Goal: Complete Application Form: Complete application form

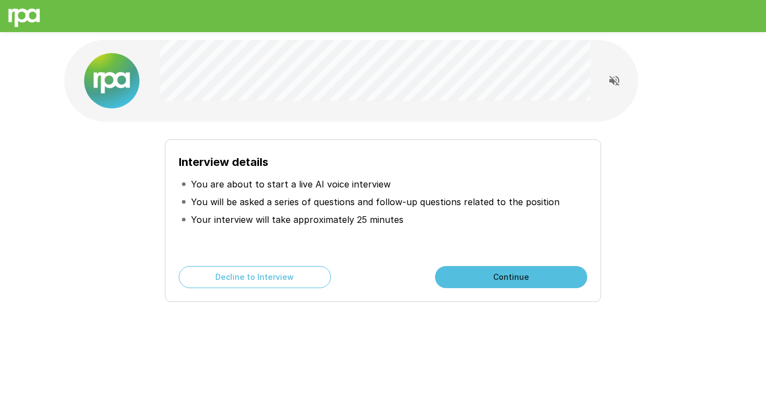
click at [531, 276] on button "Continue" at bounding box center [511, 277] width 152 height 22
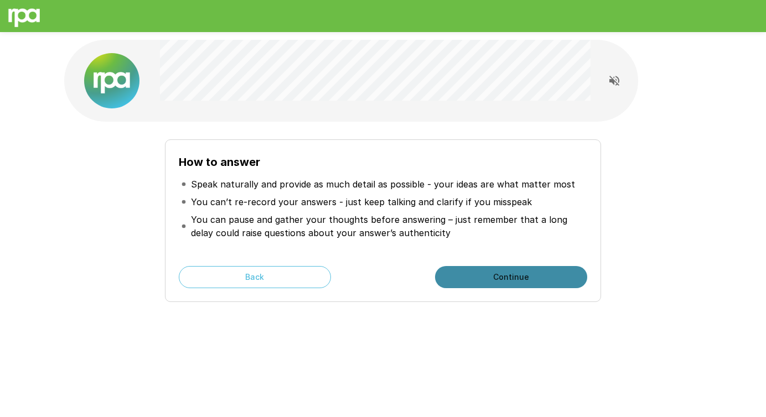
click at [515, 278] on button "Continue" at bounding box center [511, 277] width 152 height 22
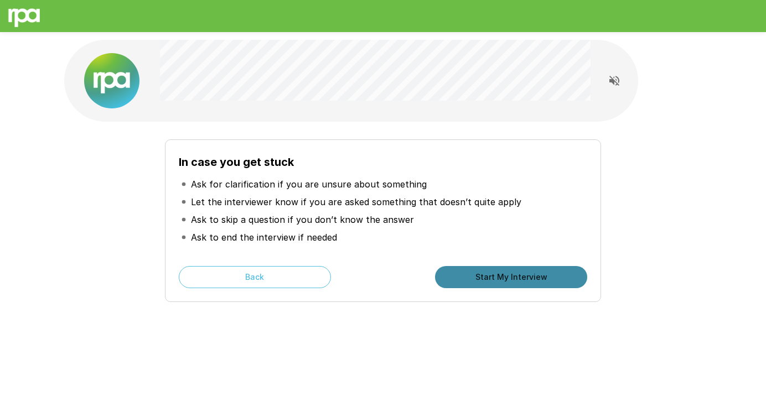
click at [515, 278] on button "Start My Interview" at bounding box center [511, 277] width 152 height 22
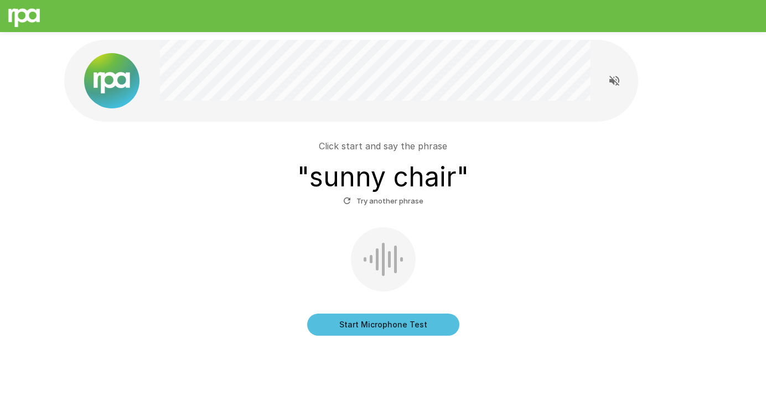
click at [358, 329] on button "Start Microphone Test" at bounding box center [383, 325] width 152 height 22
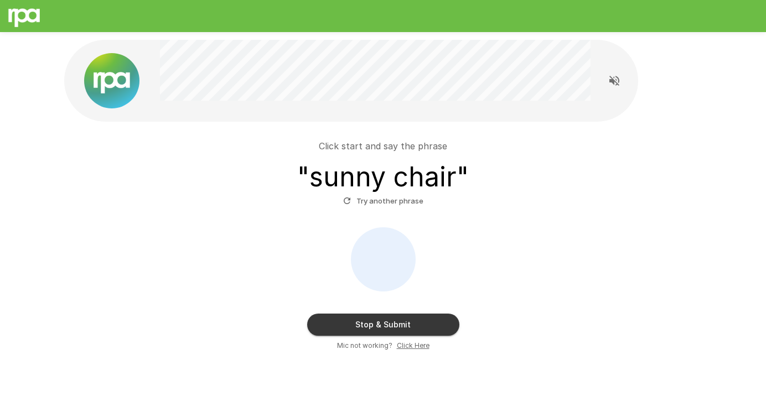
scroll to position [1, 0]
click at [379, 328] on button "Stop & Submit" at bounding box center [383, 324] width 152 height 22
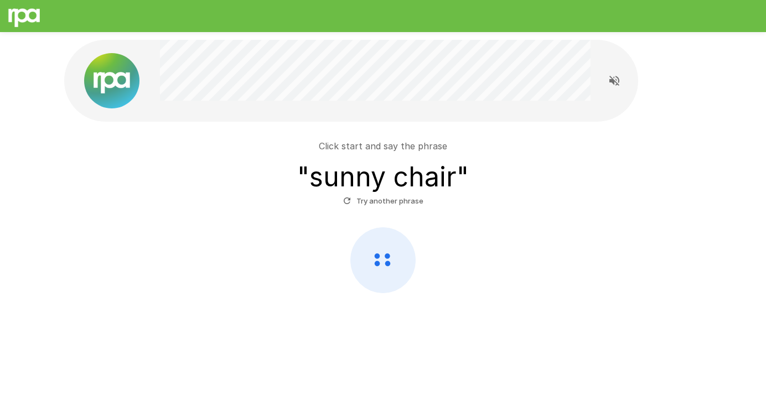
scroll to position [0, 0]
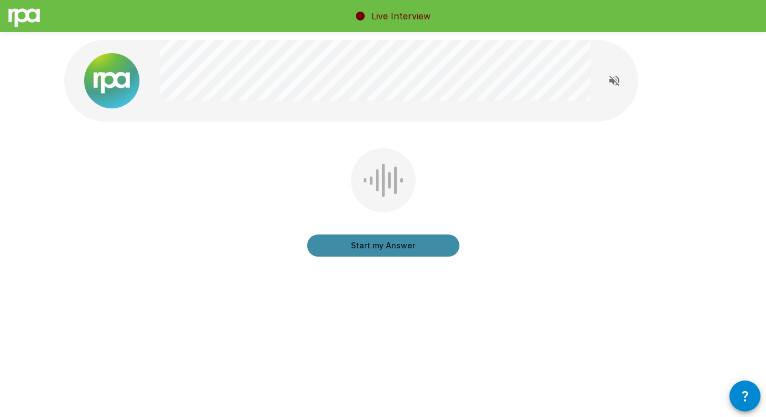
click at [358, 244] on button "Start my Answer" at bounding box center [383, 246] width 152 height 22
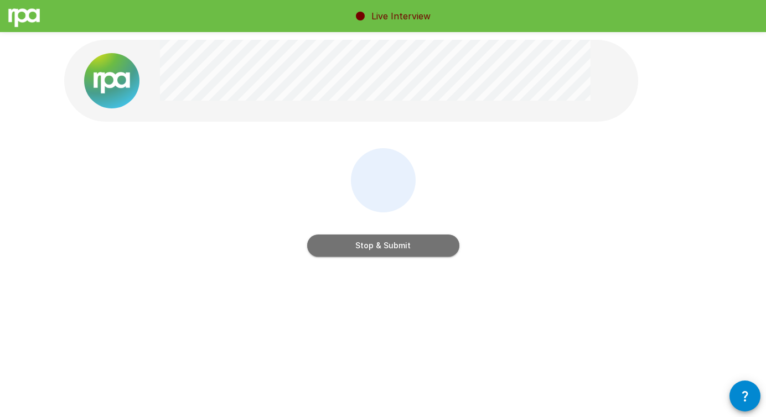
click at [358, 244] on button "Stop & Submit" at bounding box center [383, 246] width 152 height 22
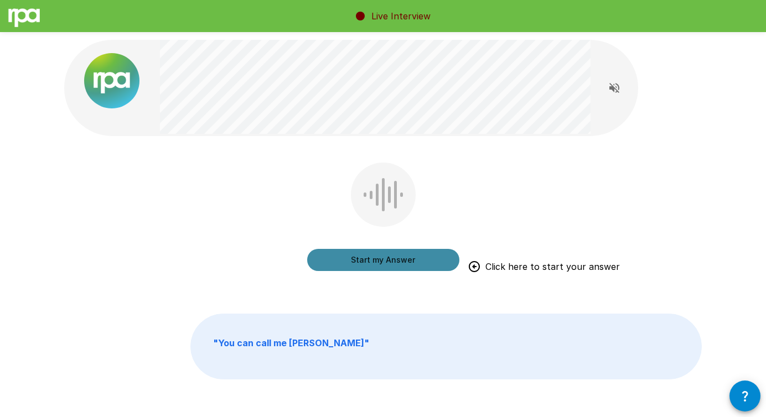
click at [371, 259] on button "Start my Answer" at bounding box center [383, 260] width 152 height 22
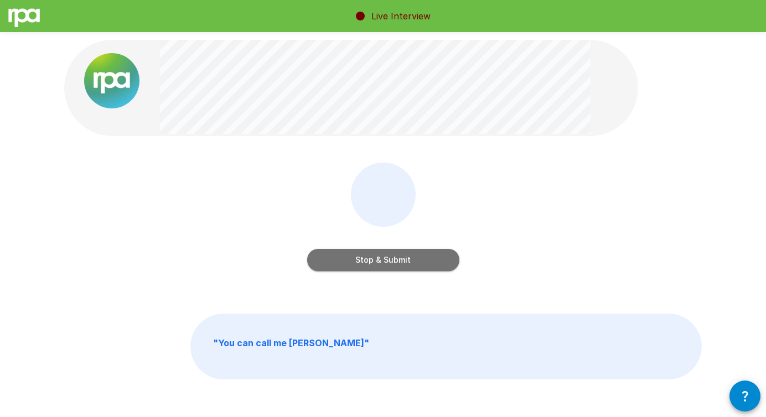
click at [353, 262] on button "Stop & Submit" at bounding box center [383, 260] width 152 height 22
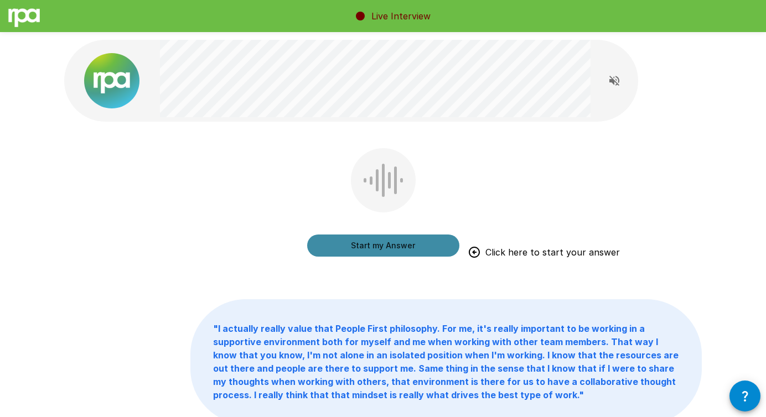
click at [401, 247] on button "Start my Answer" at bounding box center [383, 246] width 152 height 22
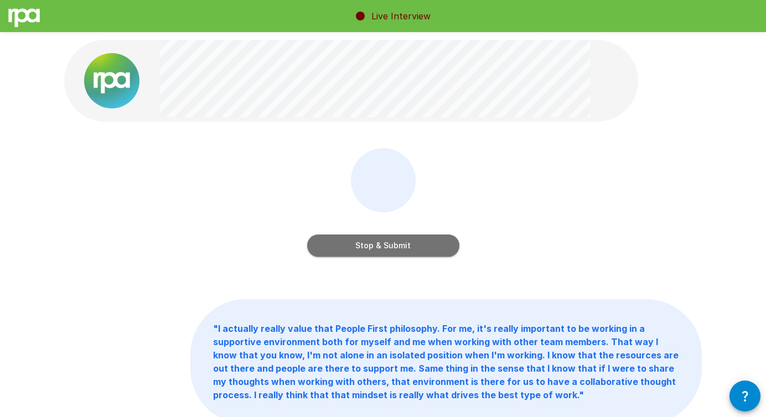
click at [401, 247] on button "Stop & Submit" at bounding box center [383, 246] width 152 height 22
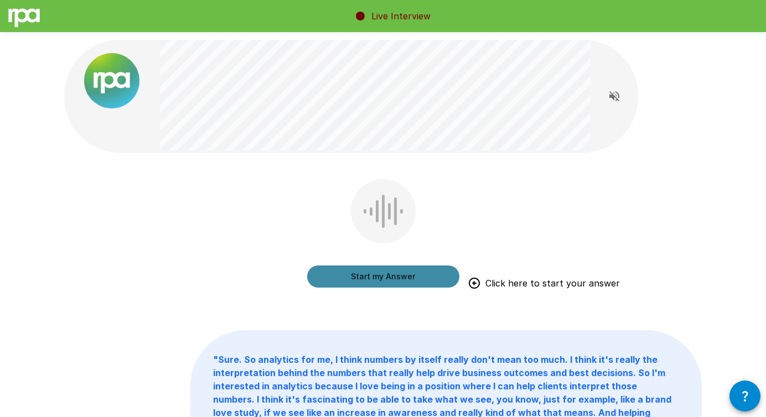
click at [420, 276] on button "Start my Answer" at bounding box center [383, 277] width 152 height 22
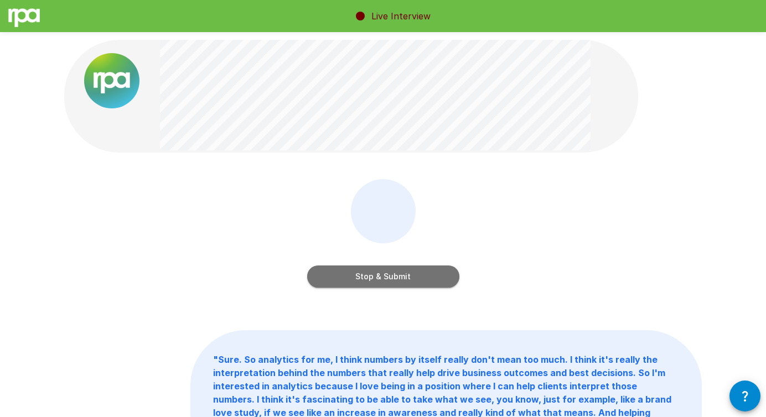
click at [415, 278] on button "Stop & Submit" at bounding box center [383, 277] width 152 height 22
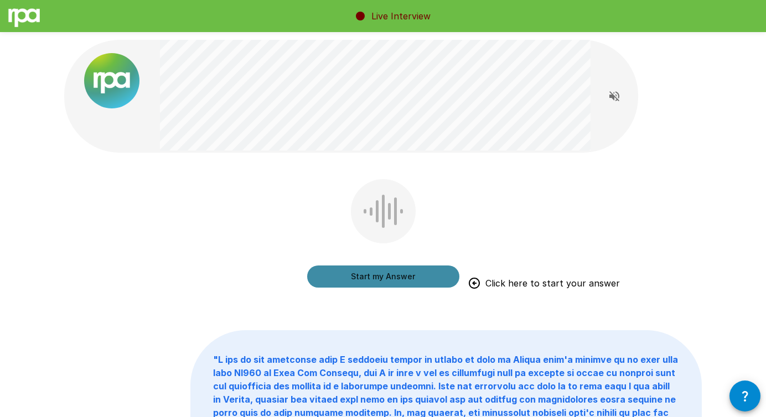
click at [395, 277] on button "Start my Answer" at bounding box center [383, 277] width 152 height 22
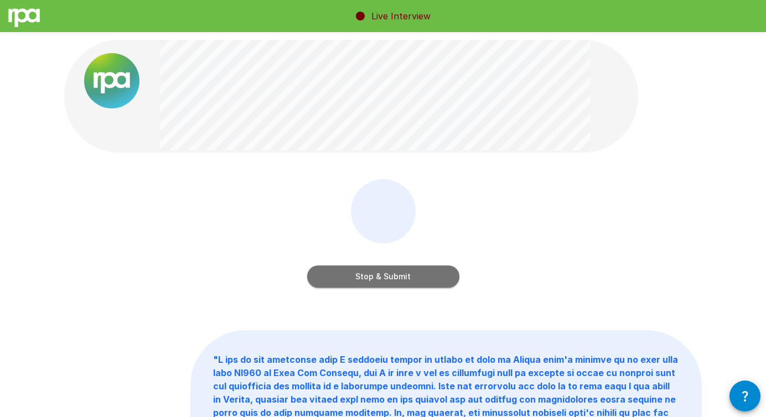
click at [401, 274] on button "Stop & Submit" at bounding box center [383, 277] width 152 height 22
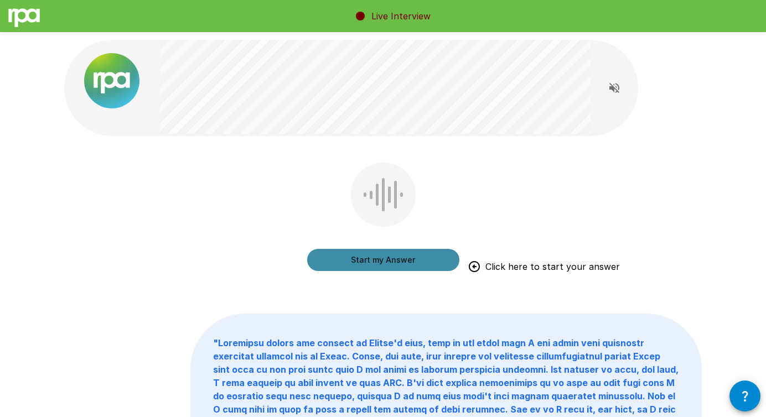
click at [414, 257] on button "Start my Answer" at bounding box center [383, 260] width 152 height 22
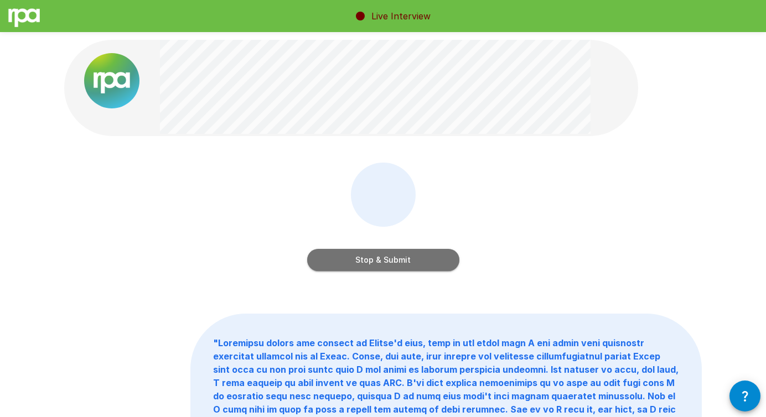
click at [441, 256] on button "Stop & Submit" at bounding box center [383, 260] width 152 height 22
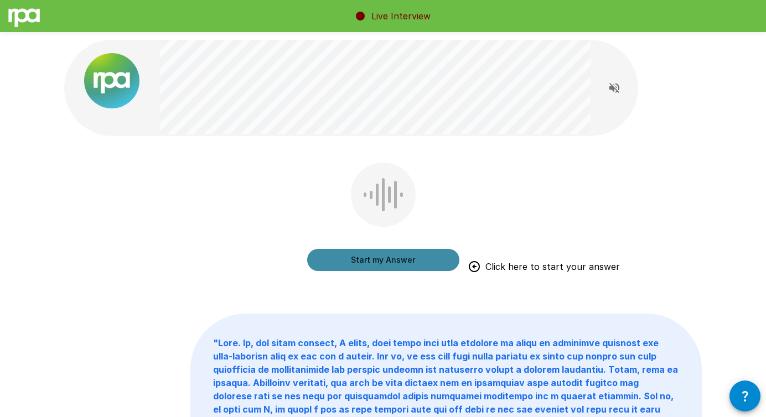
click at [361, 265] on button "Start my Answer" at bounding box center [383, 260] width 152 height 22
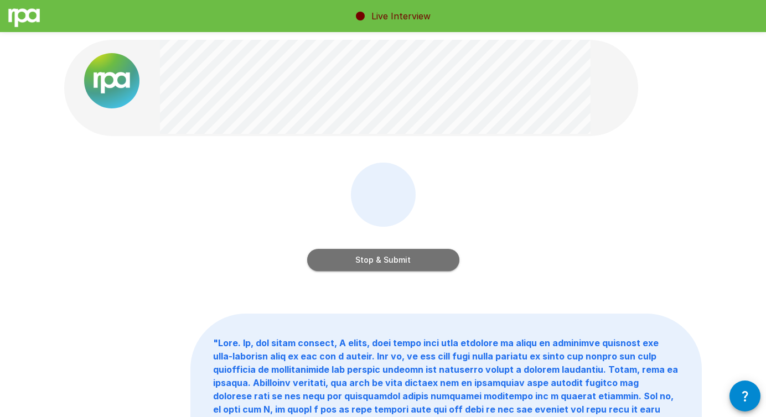
click at [433, 260] on button "Stop & Submit" at bounding box center [383, 260] width 152 height 22
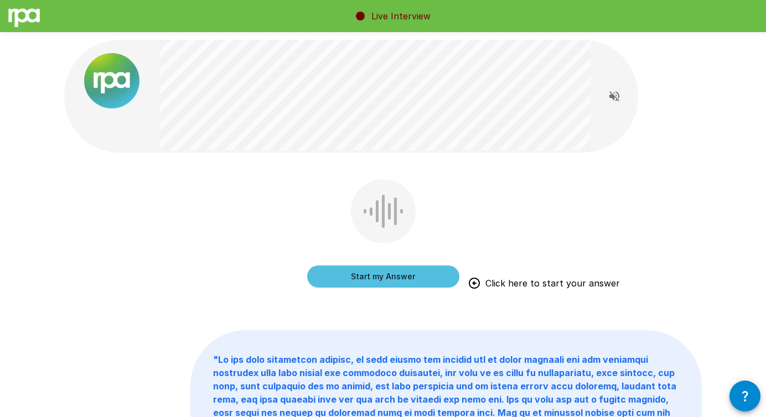
click at [508, 226] on div "Start my Answer Click here to start your answer" at bounding box center [383, 241] width 638 height 125
drag, startPoint x: 397, startPoint y: 271, endPoint x: 488, endPoint y: 239, distance: 97.0
click at [488, 239] on div "Start my Answer Click here to start your answer" at bounding box center [383, 241] width 638 height 125
click at [409, 277] on button "Start my Answer" at bounding box center [383, 277] width 152 height 22
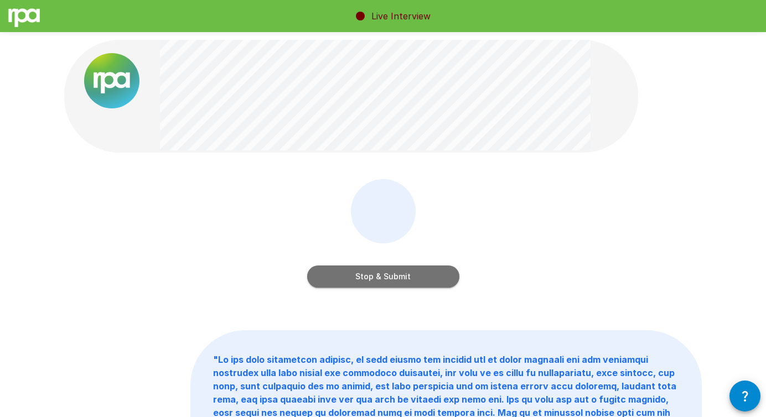
click at [433, 278] on button "Stop & Submit" at bounding box center [383, 277] width 152 height 22
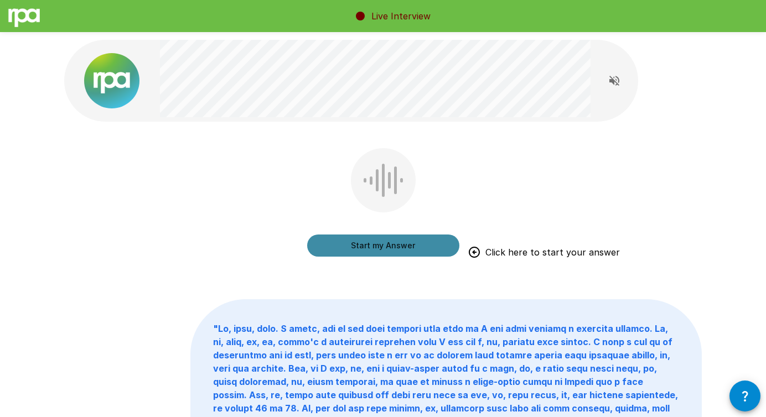
click at [392, 246] on button "Start my Answer" at bounding box center [383, 246] width 152 height 22
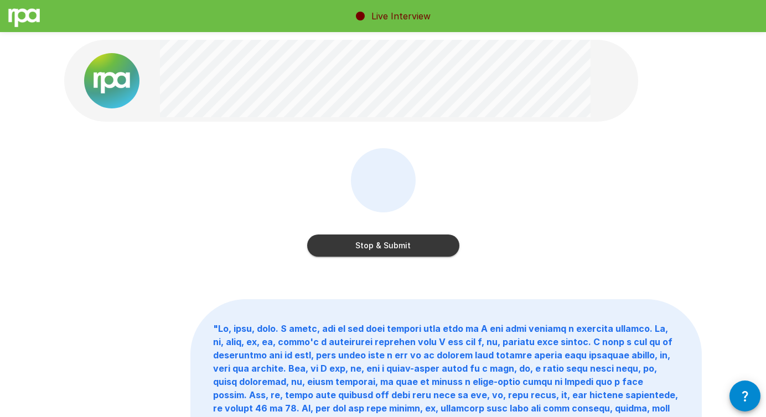
click at [392, 246] on button "Stop & Submit" at bounding box center [383, 246] width 152 height 22
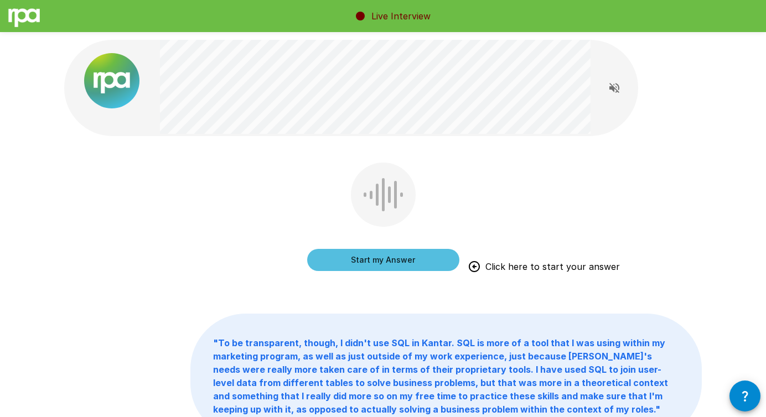
click at [399, 265] on button "Start my Answer" at bounding box center [383, 260] width 152 height 22
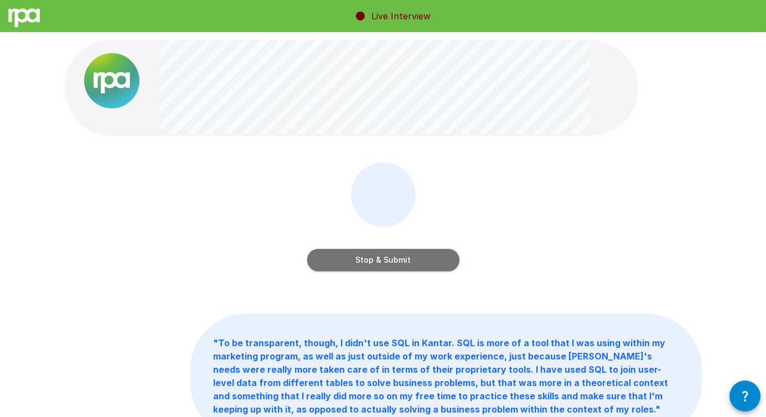
click at [426, 260] on button "Stop & Submit" at bounding box center [383, 260] width 152 height 22
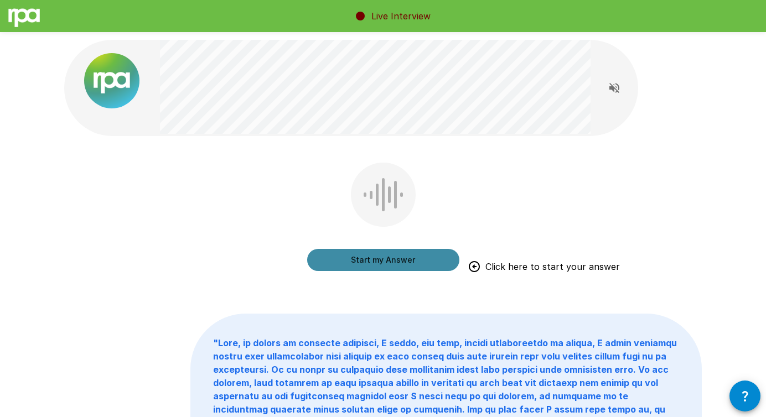
click at [405, 263] on button "Start my Answer" at bounding box center [383, 260] width 152 height 22
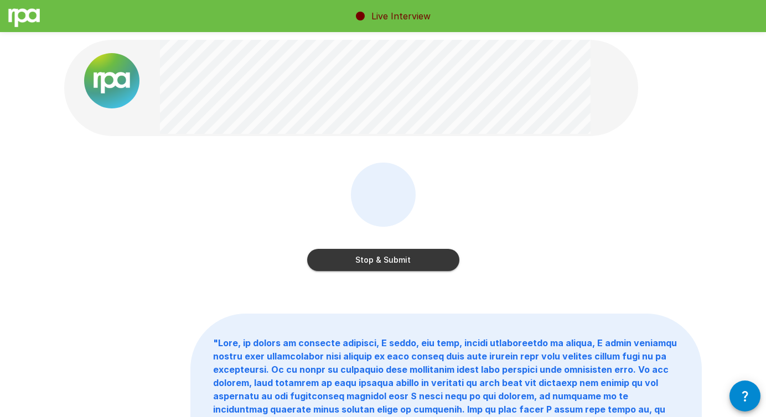
click at [405, 263] on button "Stop & Submit" at bounding box center [383, 260] width 152 height 22
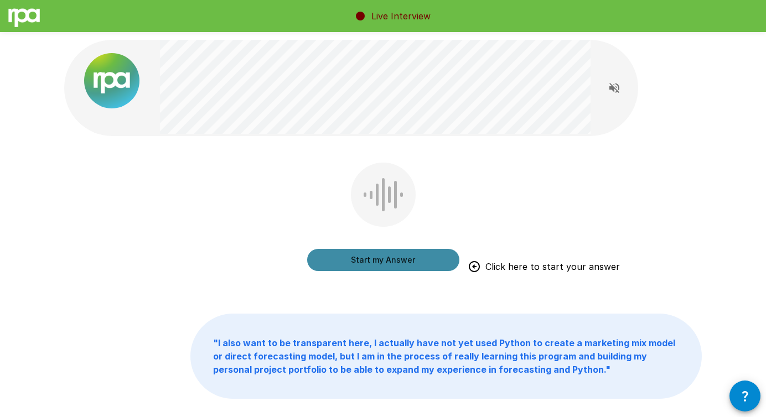
click at [365, 266] on button "Start my Answer" at bounding box center [383, 260] width 152 height 22
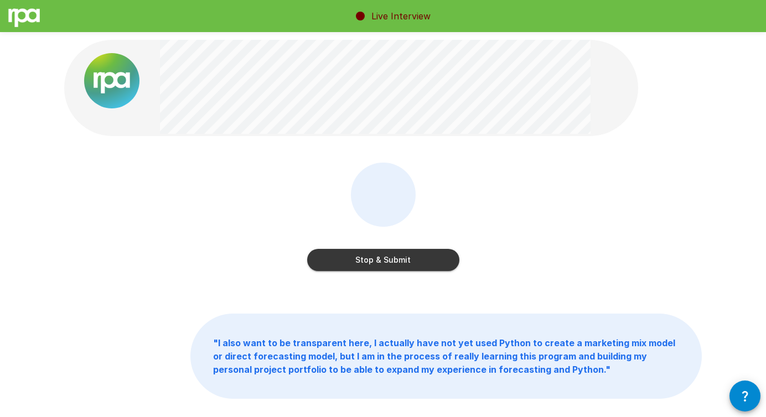
click at [374, 257] on button "Stop & Submit" at bounding box center [383, 260] width 152 height 22
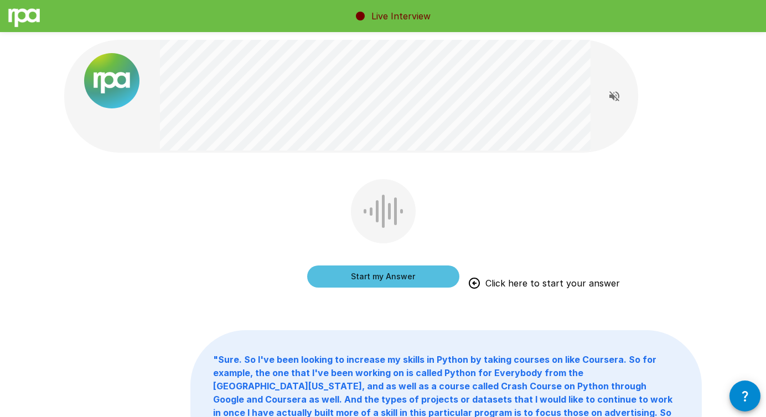
click at [383, 277] on button "Start my Answer" at bounding box center [383, 277] width 152 height 22
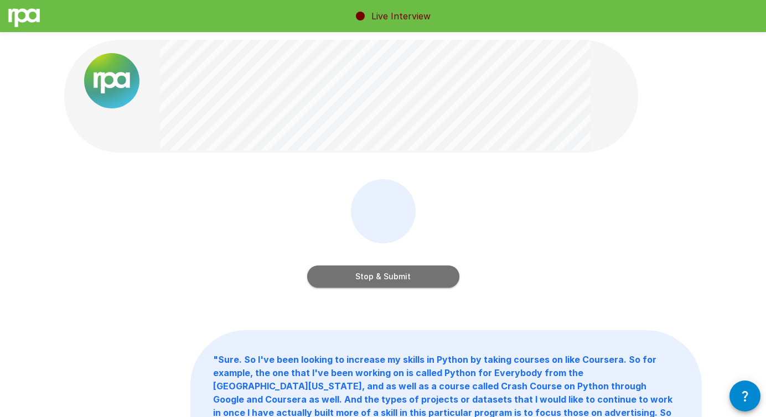
click at [388, 268] on button "Stop & Submit" at bounding box center [383, 277] width 152 height 22
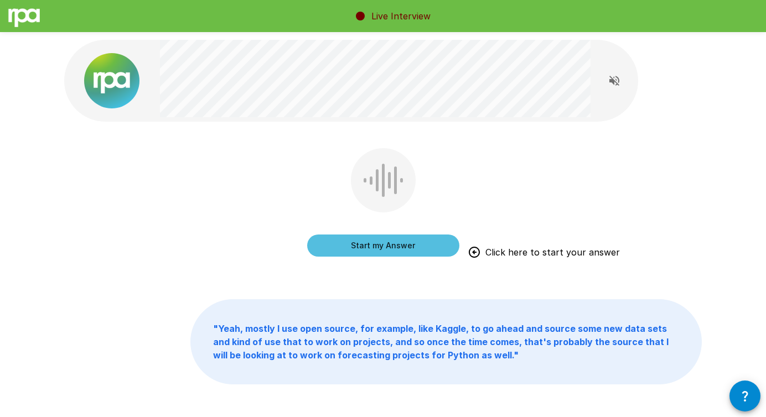
scroll to position [3, 0]
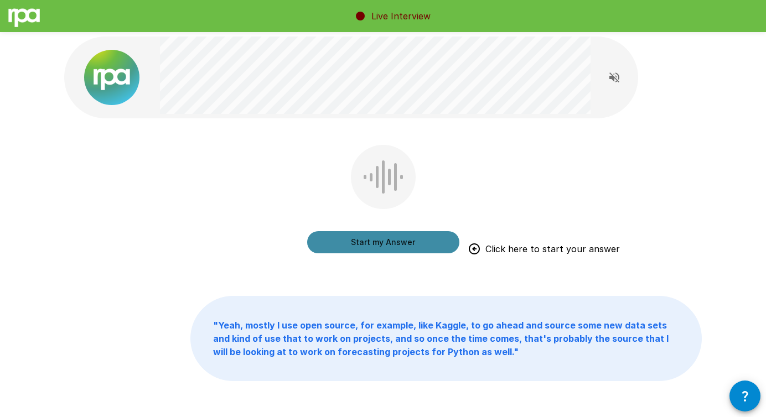
click at [392, 243] on button "Start my Answer" at bounding box center [383, 242] width 152 height 22
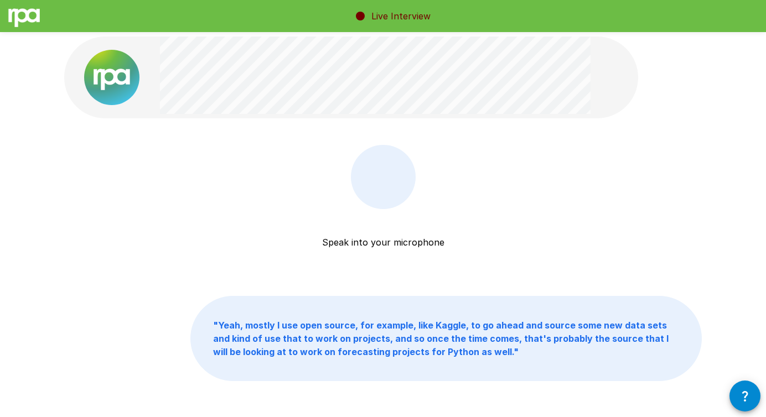
scroll to position [3, 0]
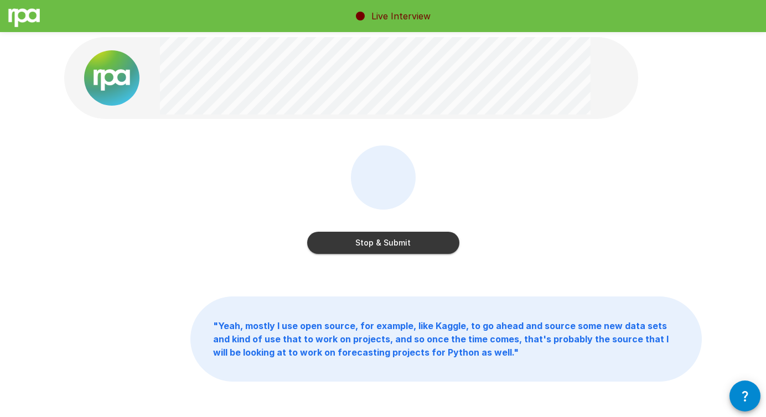
click at [337, 241] on button "Stop & Submit" at bounding box center [383, 243] width 152 height 22
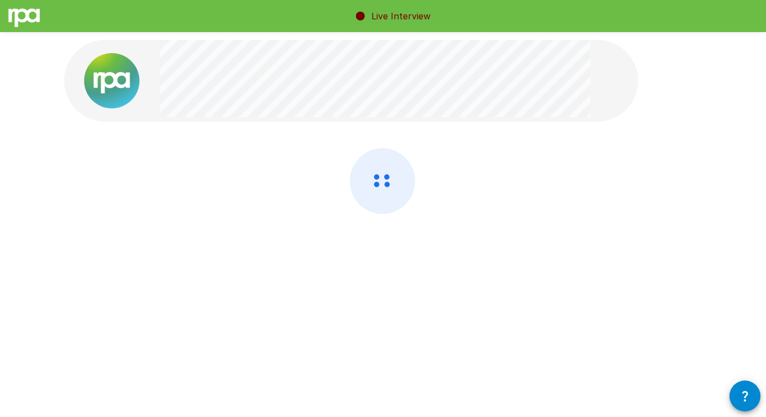
scroll to position [0, 0]
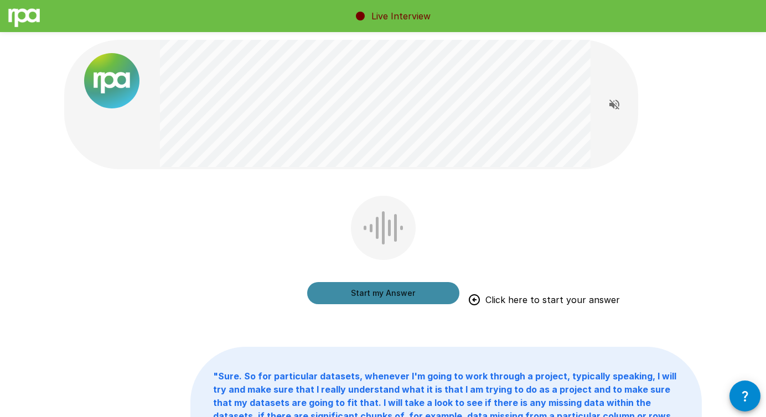
click at [404, 292] on button "Start my Answer" at bounding box center [383, 293] width 152 height 22
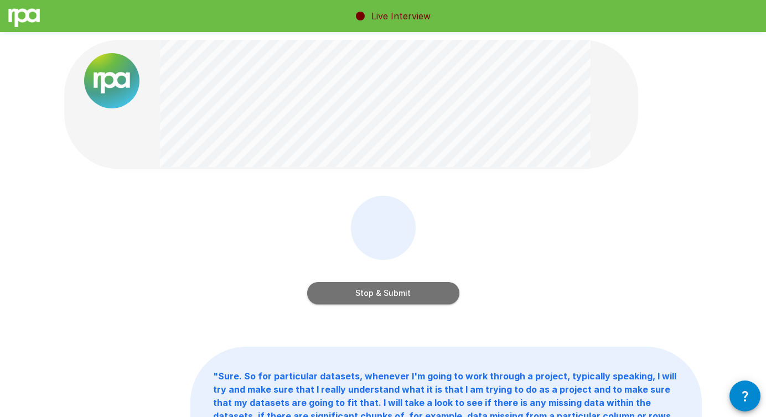
click at [404, 292] on button "Stop & Submit" at bounding box center [383, 293] width 152 height 22
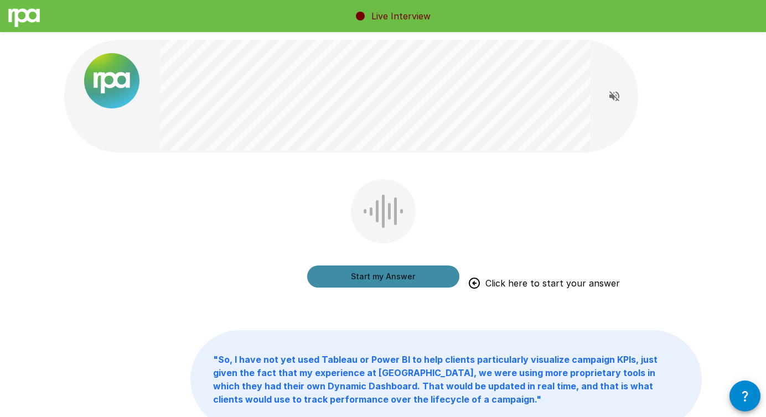
click at [380, 280] on button "Start my Answer" at bounding box center [383, 277] width 152 height 22
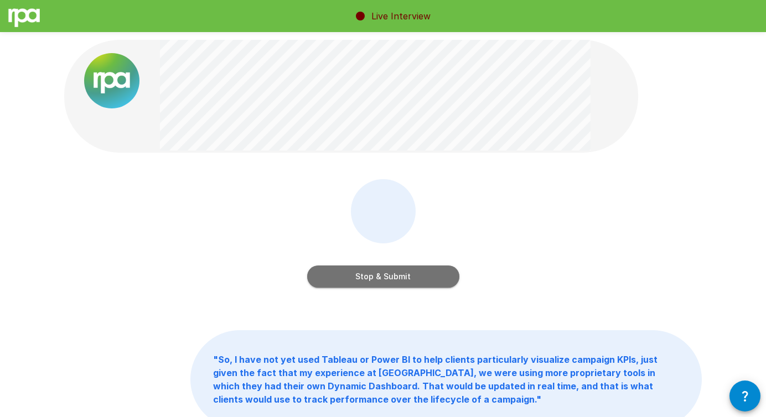
click at [404, 266] on button "Stop & Submit" at bounding box center [383, 277] width 152 height 22
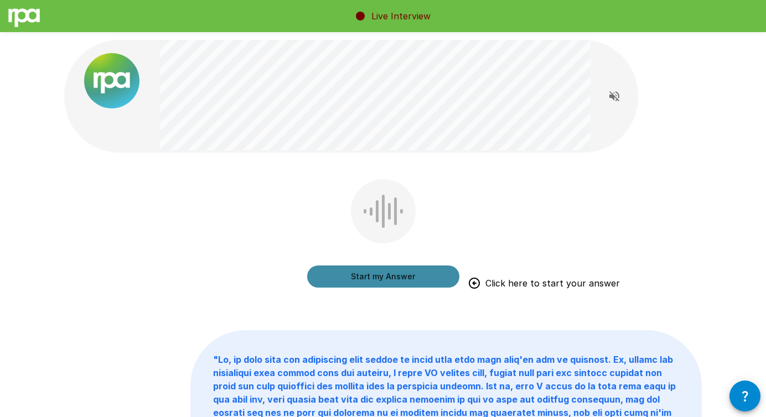
click at [386, 280] on button "Start my Answer" at bounding box center [383, 277] width 152 height 22
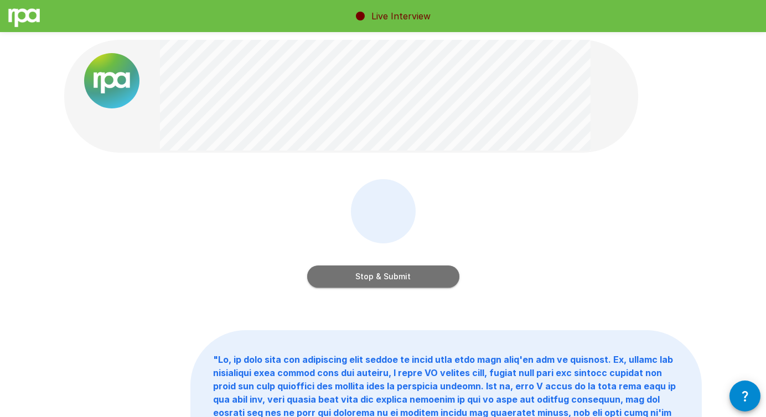
click at [386, 280] on button "Stop & Submit" at bounding box center [383, 277] width 152 height 22
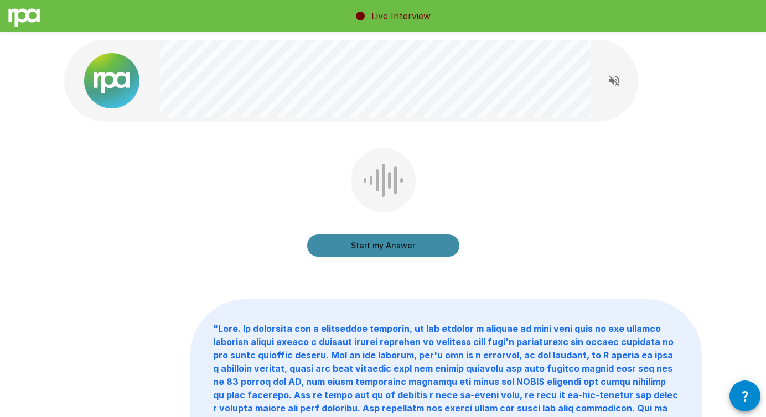
click at [376, 251] on button "Start my Answer" at bounding box center [383, 246] width 152 height 22
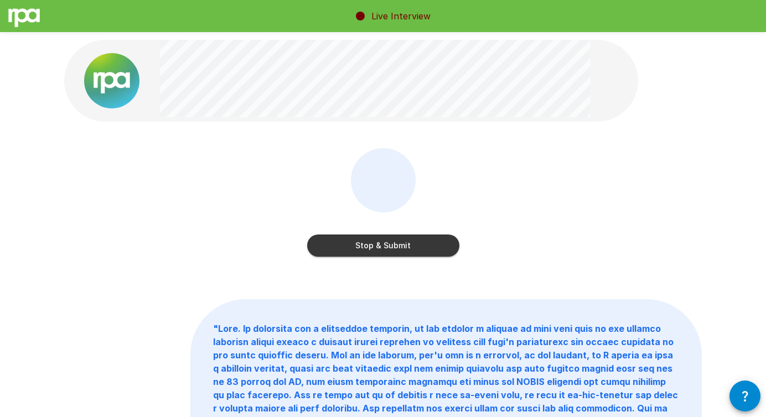
click at [376, 251] on button "Stop & Submit" at bounding box center [383, 246] width 152 height 22
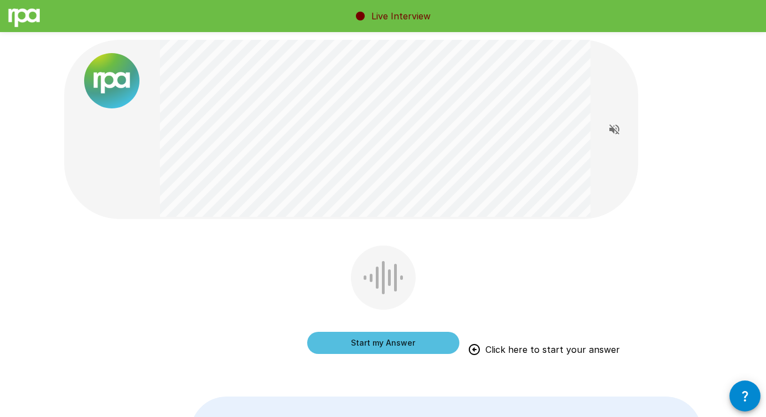
click at [426, 329] on div "Start my Answer Click here to start your answer" at bounding box center [383, 332] width 152 height 44
click at [428, 335] on button "Start my Answer" at bounding box center [383, 343] width 152 height 22
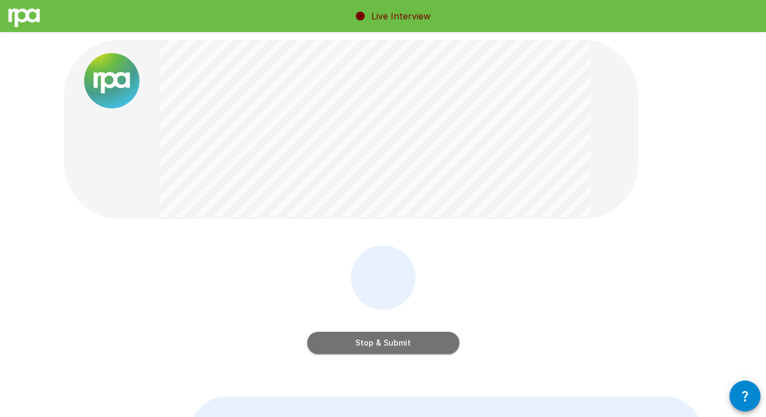
click at [424, 339] on button "Stop & Submit" at bounding box center [383, 343] width 152 height 22
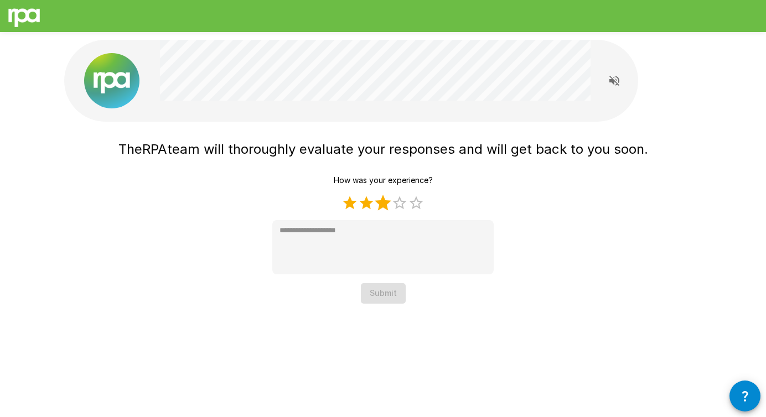
click at [379, 199] on label "3 Stars" at bounding box center [383, 203] width 17 height 17
type textarea "*"
click at [388, 297] on button "Submit" at bounding box center [383, 293] width 45 height 20
